Goal: Transaction & Acquisition: Purchase product/service

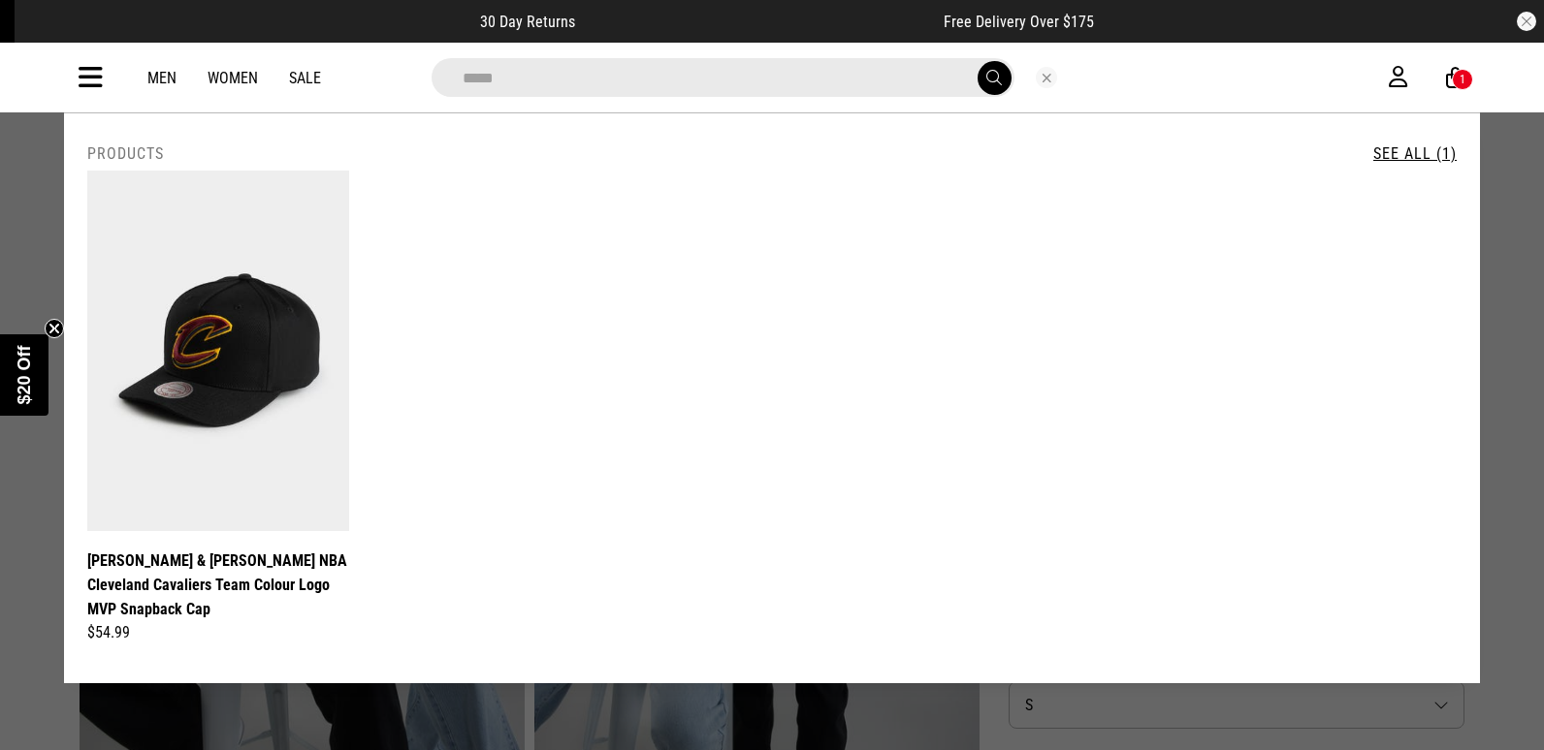
type input "*****"
drag, startPoint x: 1043, startPoint y: 75, endPoint x: 925, endPoint y: 124, distance: 128.2
click at [1043, 75] on button "Close search" at bounding box center [1046, 77] width 21 height 21
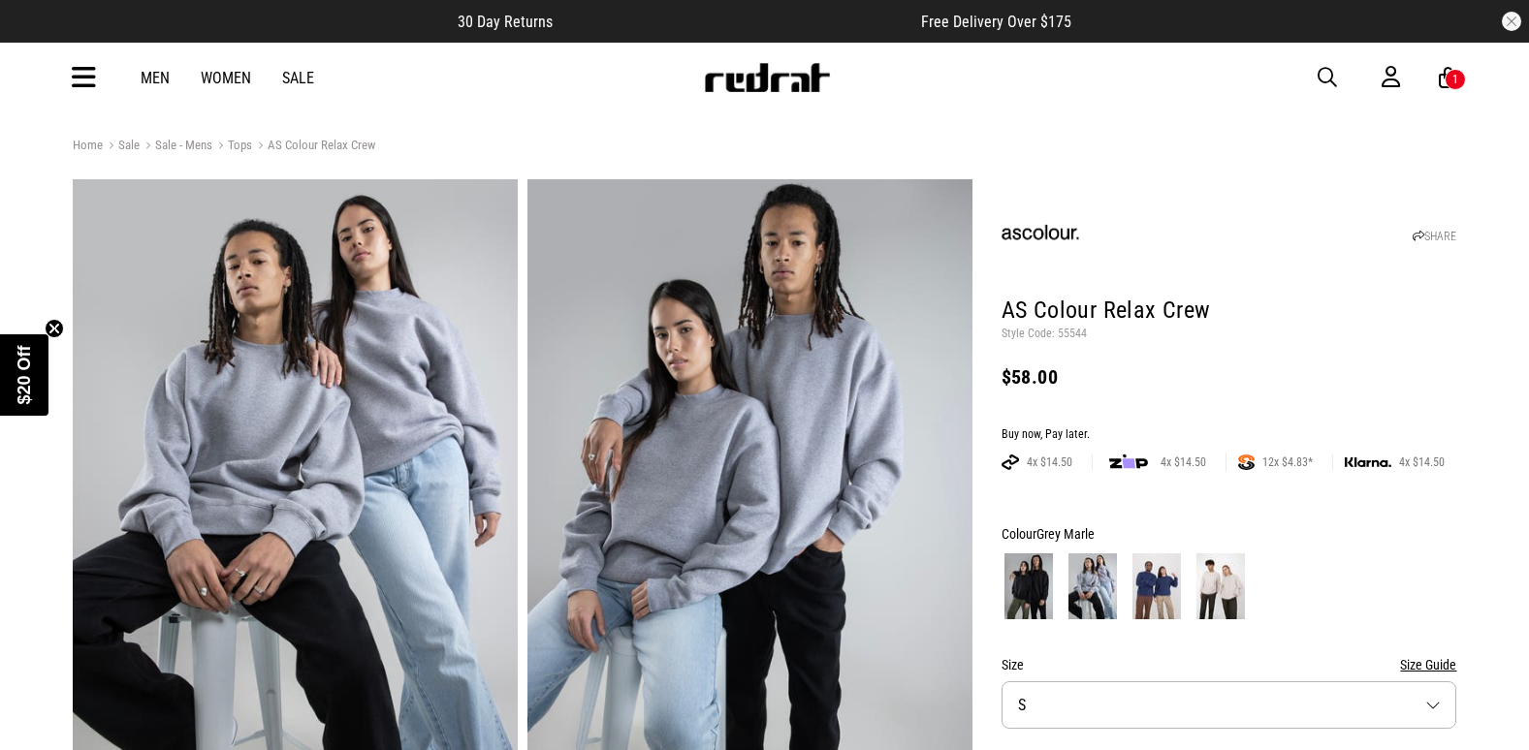
click at [74, 73] on icon at bounding box center [84, 78] width 24 height 32
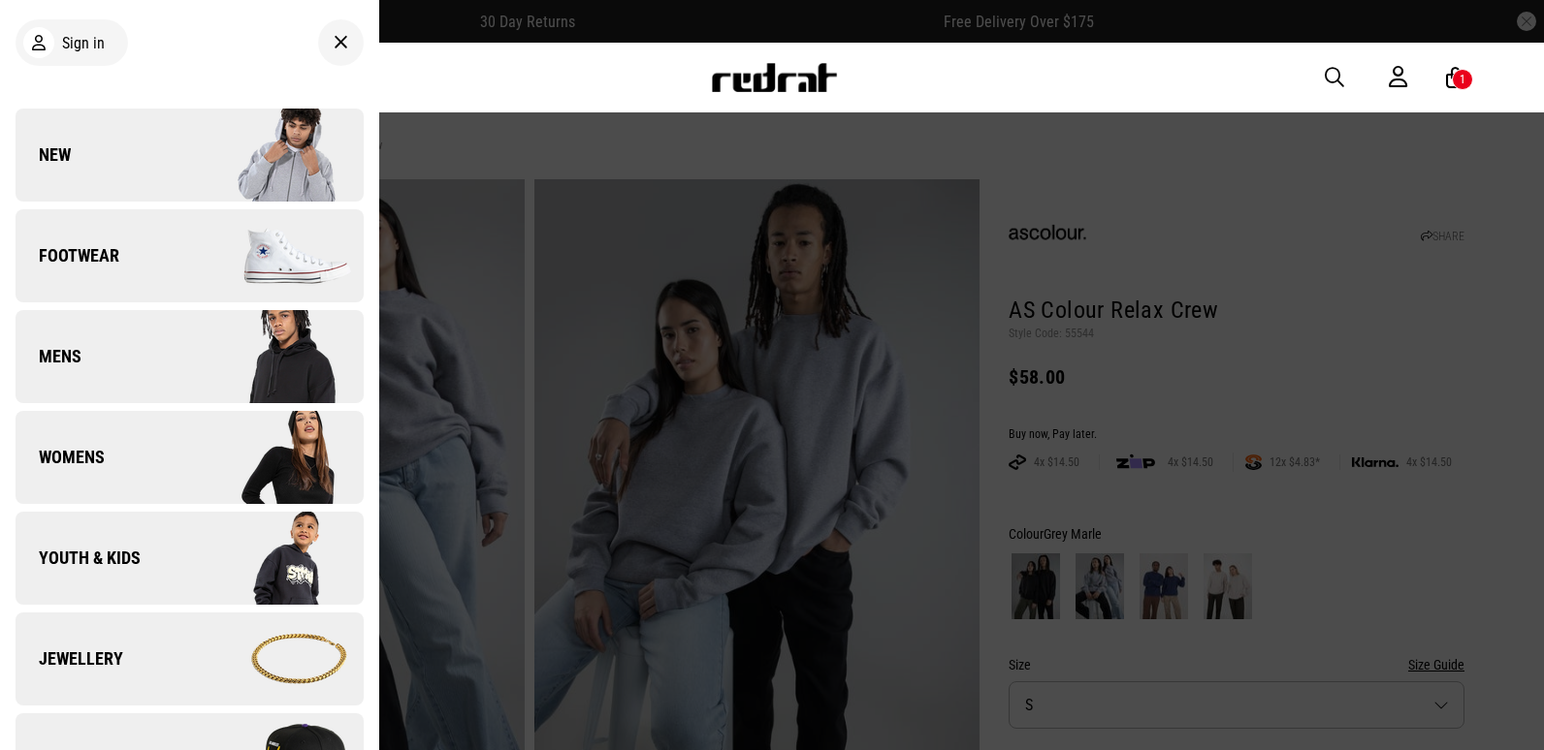
click at [74, 136] on link "New" at bounding box center [190, 155] width 348 height 93
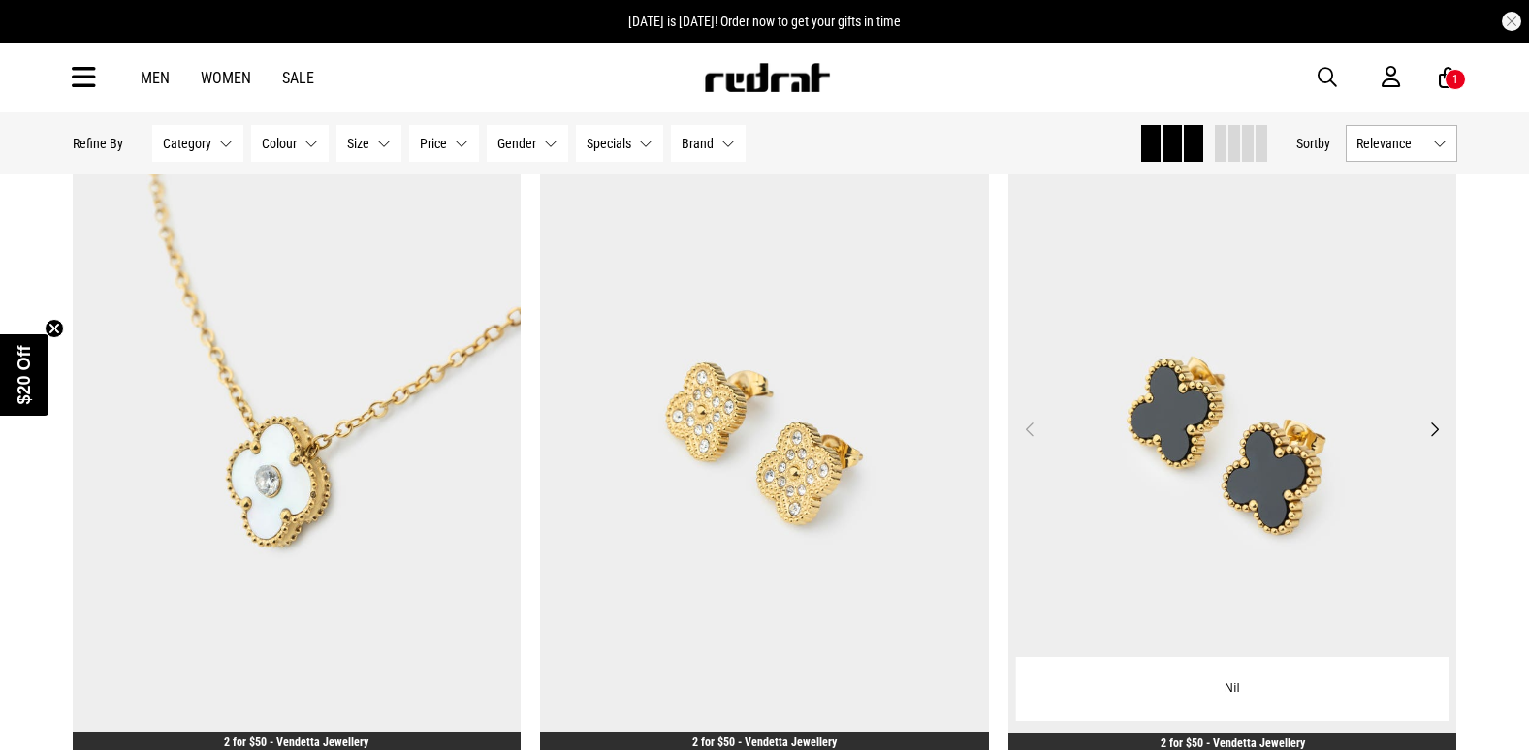
scroll to position [5915, 0]
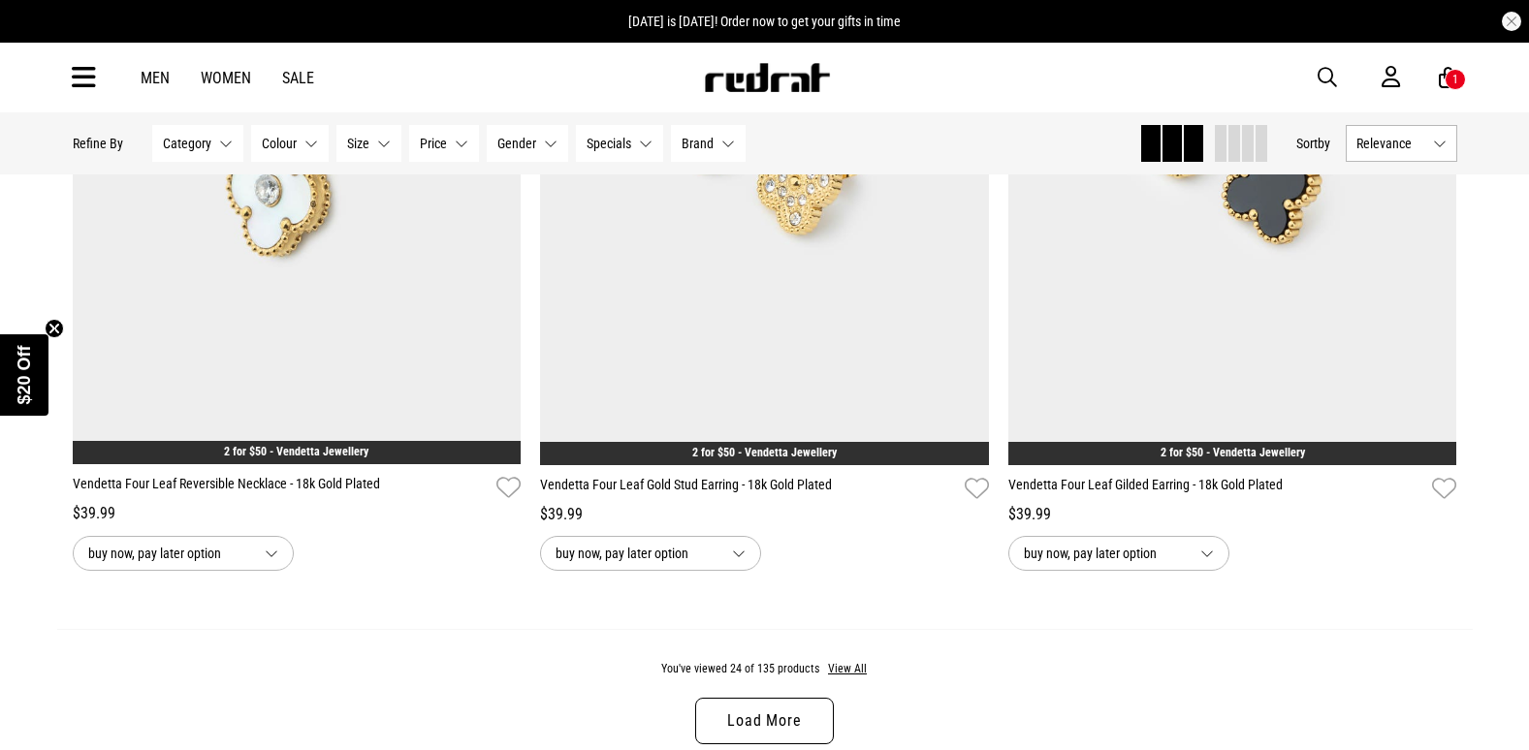
click at [800, 82] on img at bounding box center [767, 77] width 128 height 29
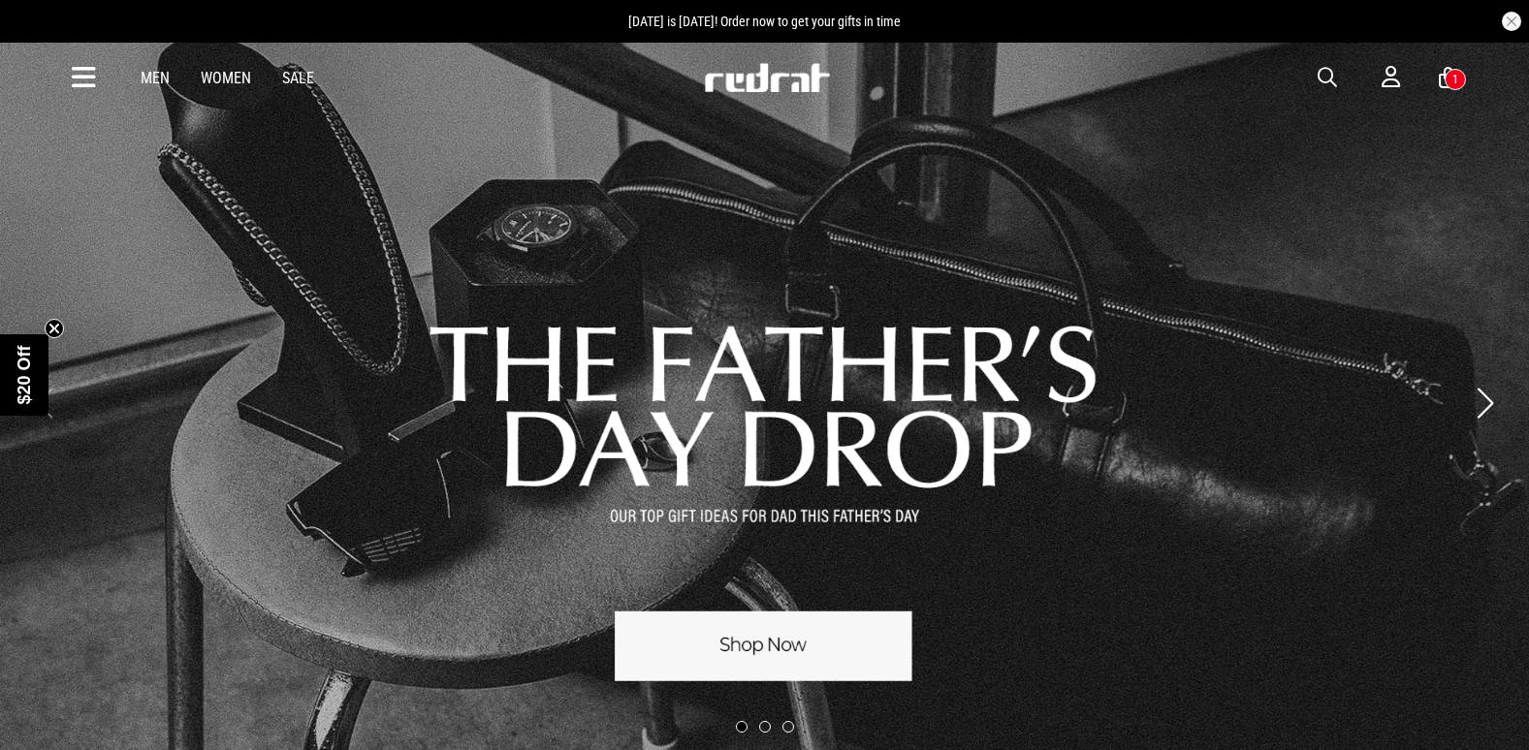
drag, startPoint x: 0, startPoint y: 0, endPoint x: 1450, endPoint y: 77, distance: 1451.6
click at [1450, 77] on div "1" at bounding box center [1455, 79] width 21 height 21
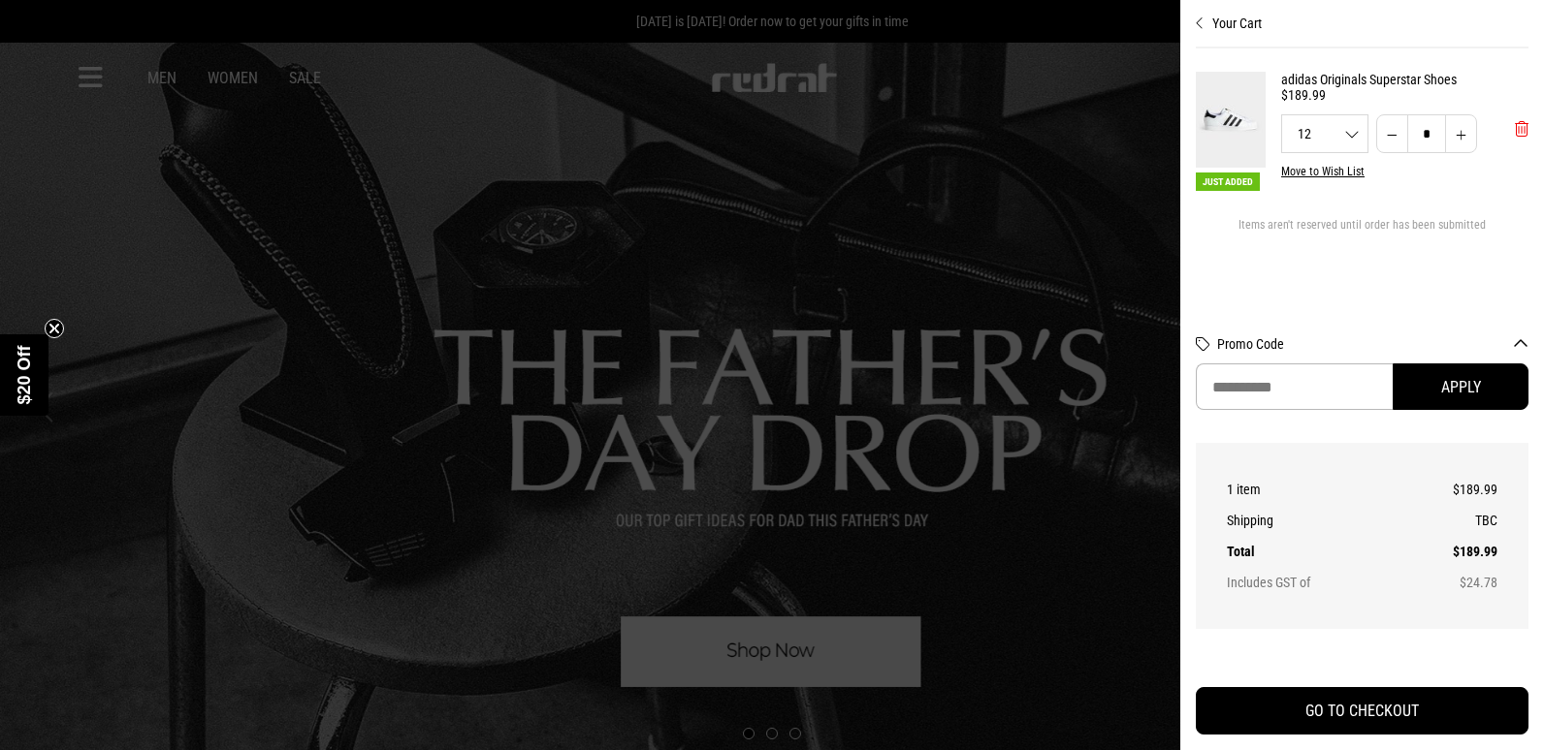
drag, startPoint x: 1524, startPoint y: 123, endPoint x: 1506, endPoint y: 113, distance: 20.8
click at [1524, 123] on span "'Remove from cart" at bounding box center [1522, 129] width 14 height 18
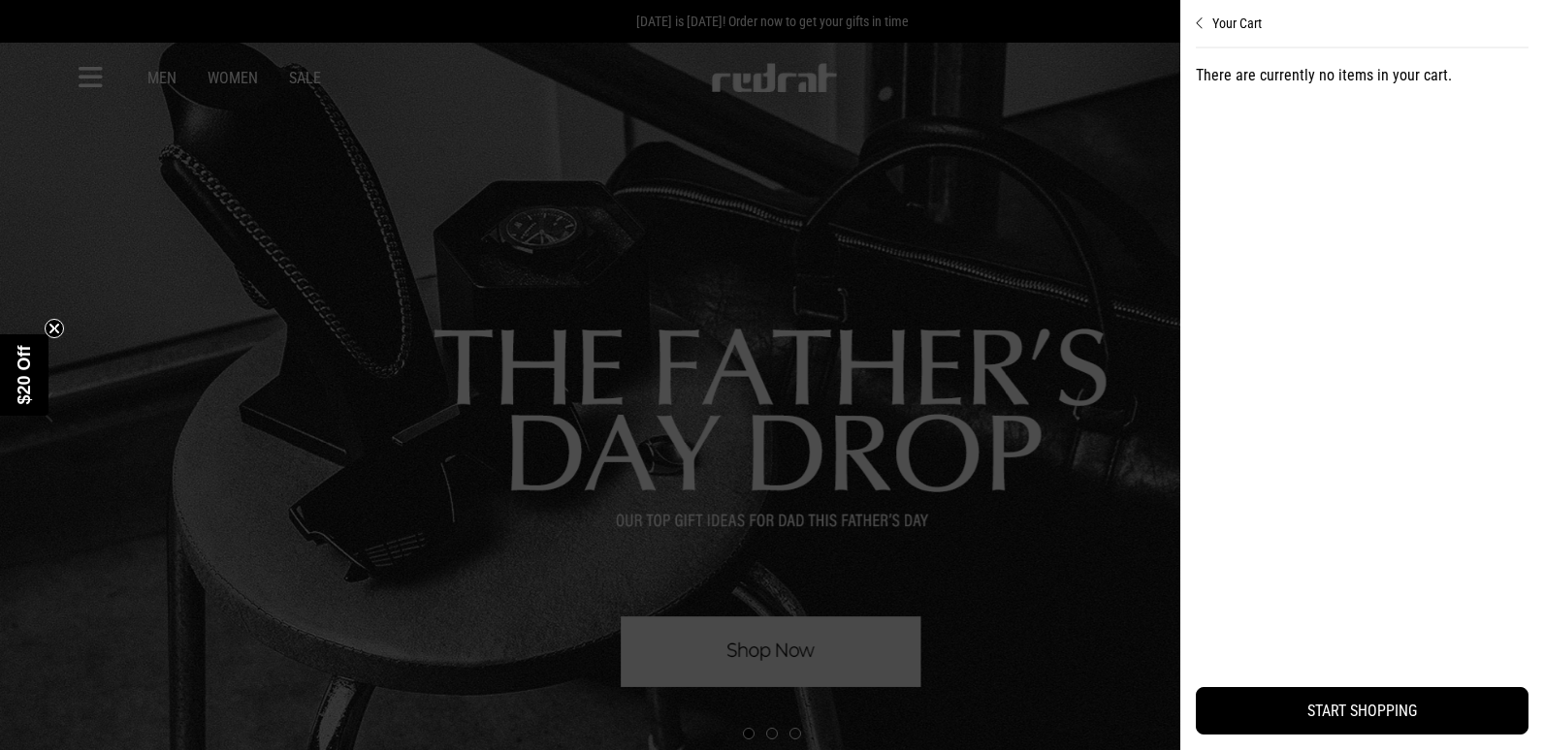
click at [1194, 24] on div "Your Cart There are currently no items in your cart. START SHOPPING" at bounding box center [1362, 375] width 364 height 750
click at [1208, 22] on button "Your Cart" at bounding box center [1362, 15] width 333 height 31
